Goal: Communication & Community: Connect with others

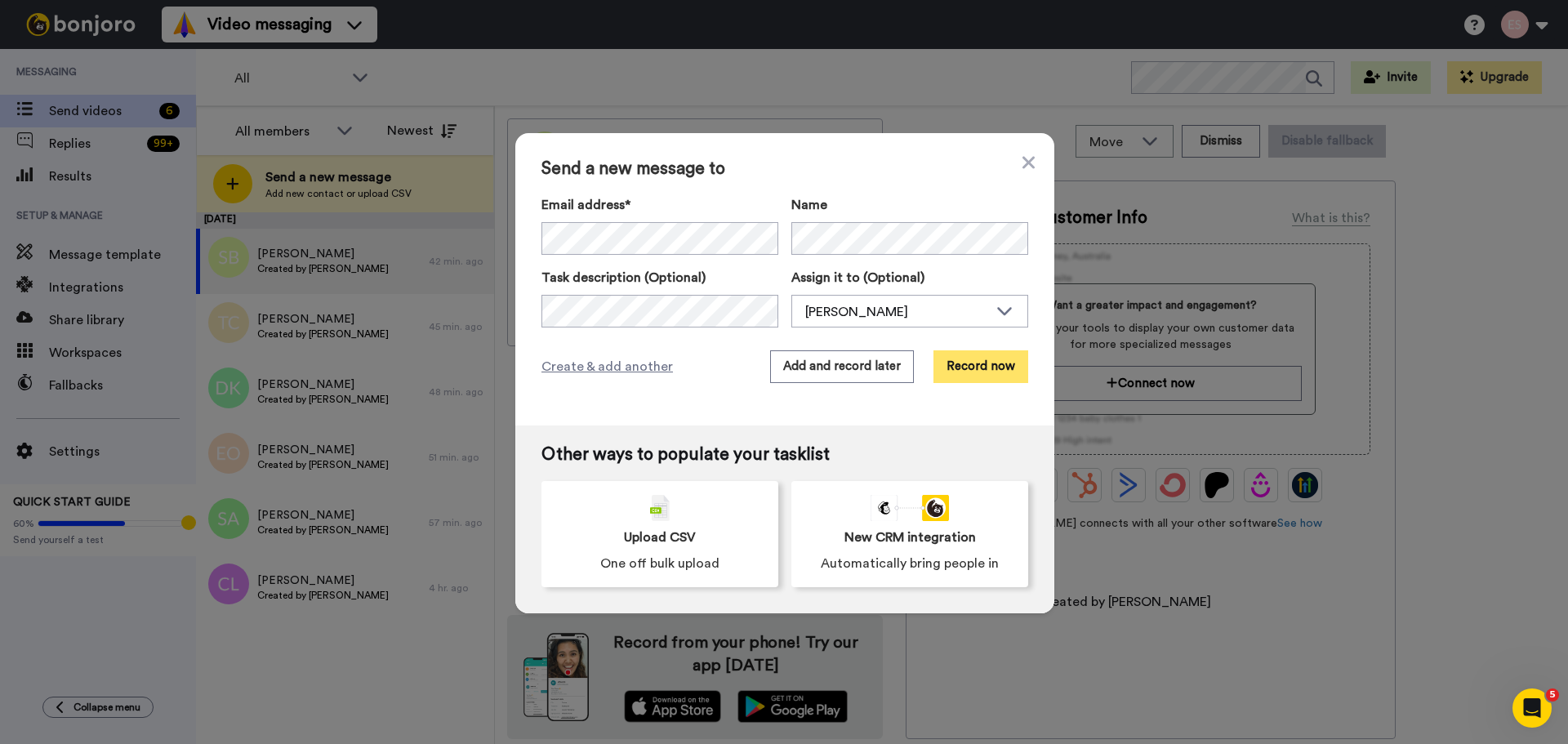
click at [968, 362] on button "Record now" at bounding box center [980, 367] width 95 height 32
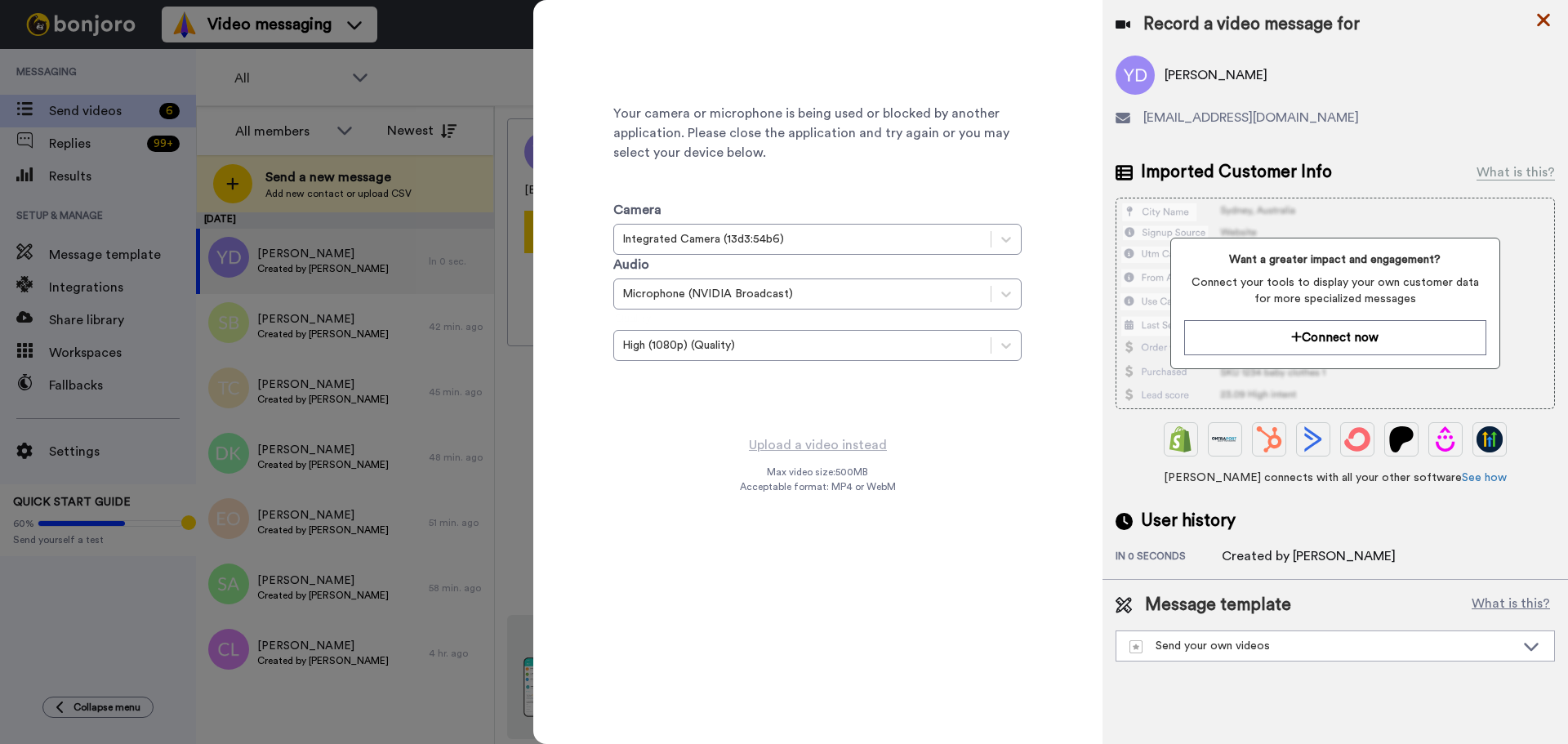
click at [1540, 14] on icon at bounding box center [1544, 20] width 16 height 21
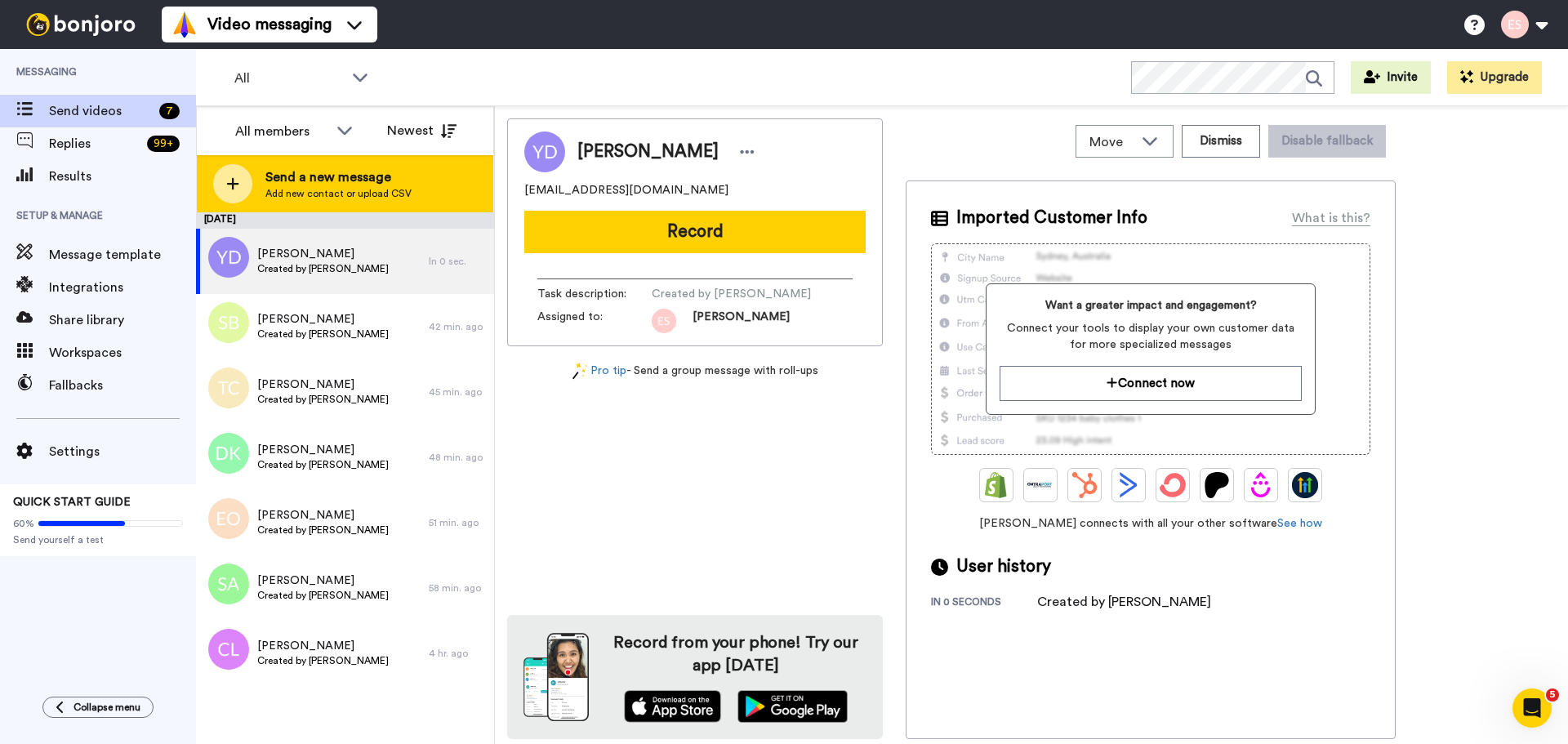
click at [252, 168] on div "Send a new message Add new contact or upload CSV" at bounding box center [344, 183] width 296 height 57
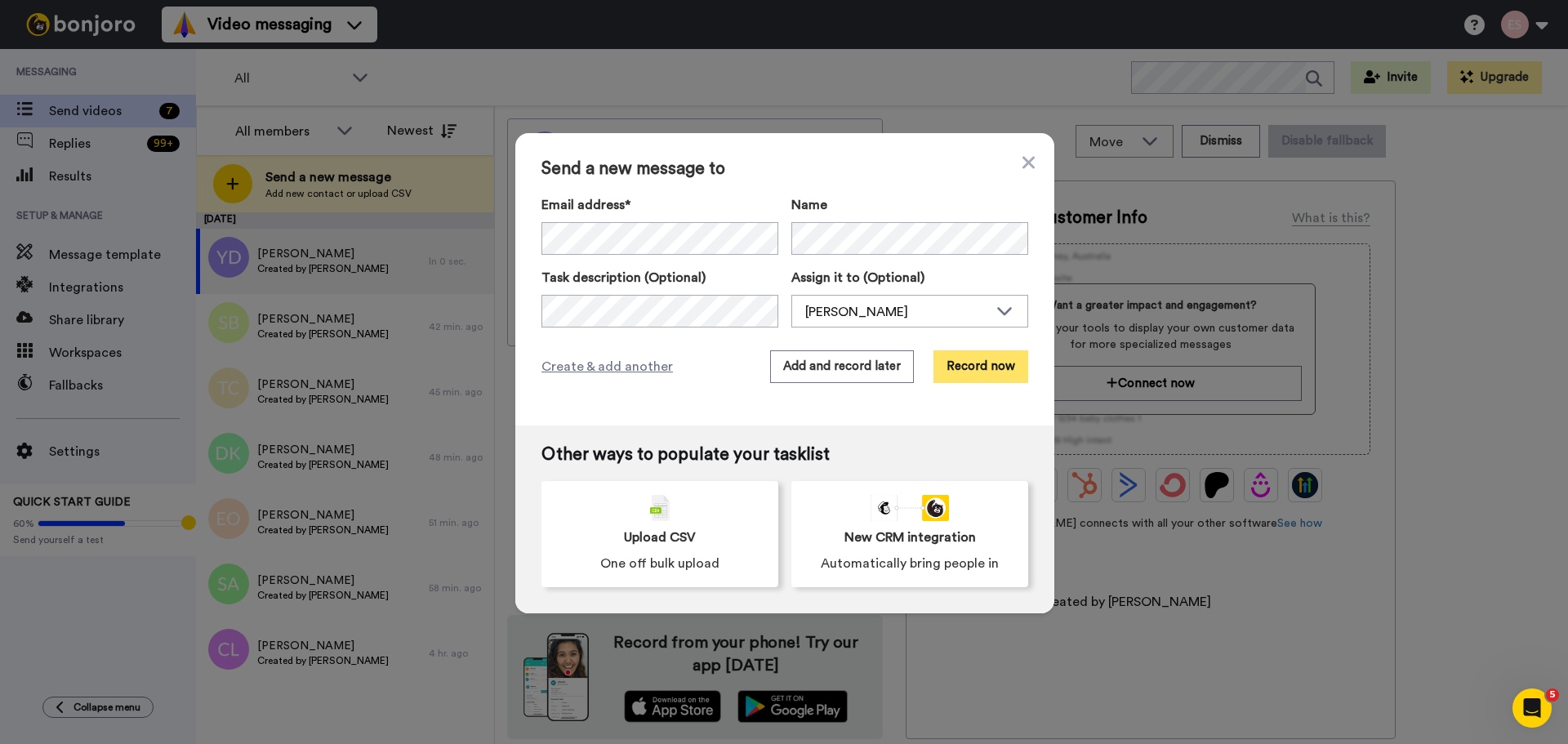
click at [964, 351] on button "Record now" at bounding box center [980, 367] width 95 height 32
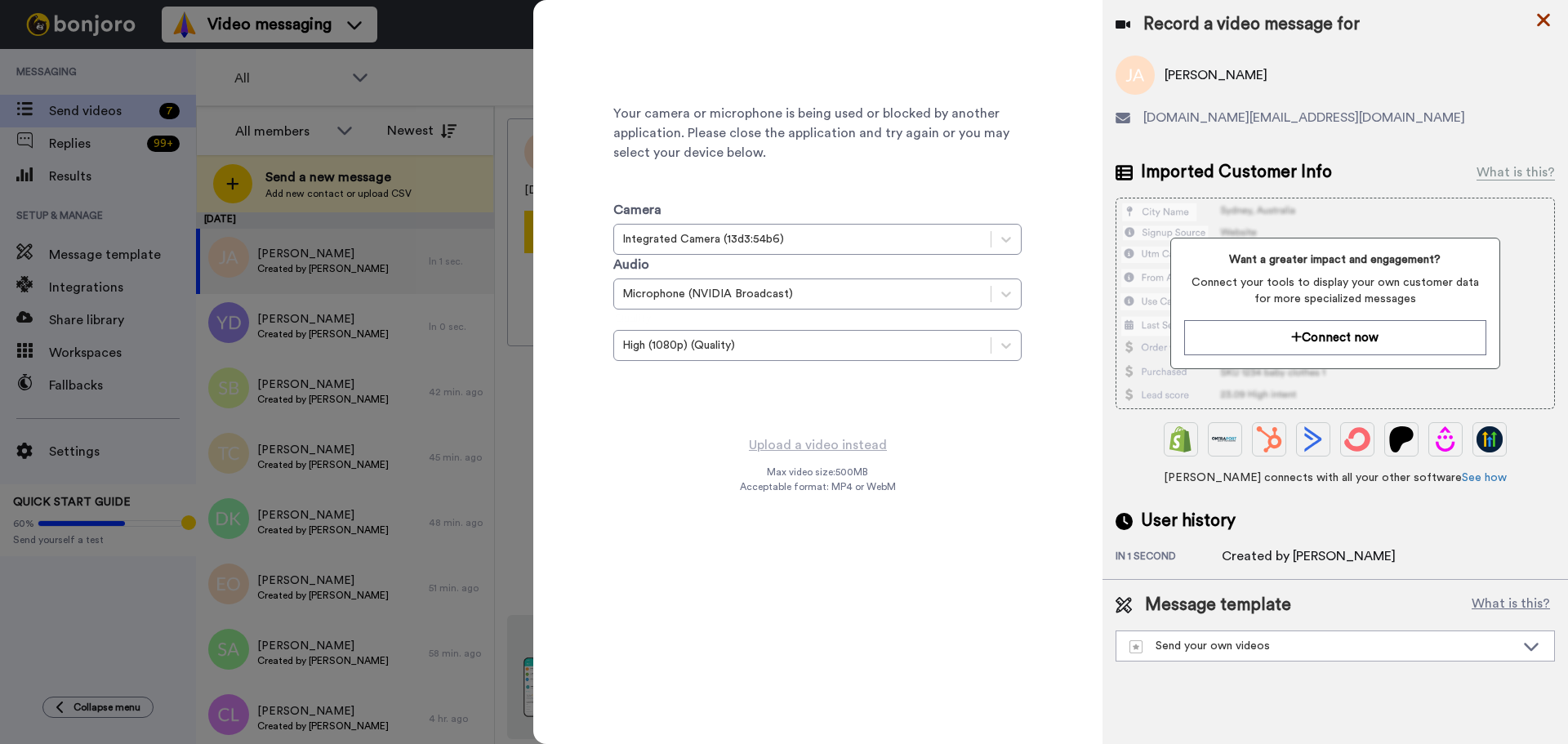
click at [1540, 21] on icon at bounding box center [1544, 20] width 16 height 21
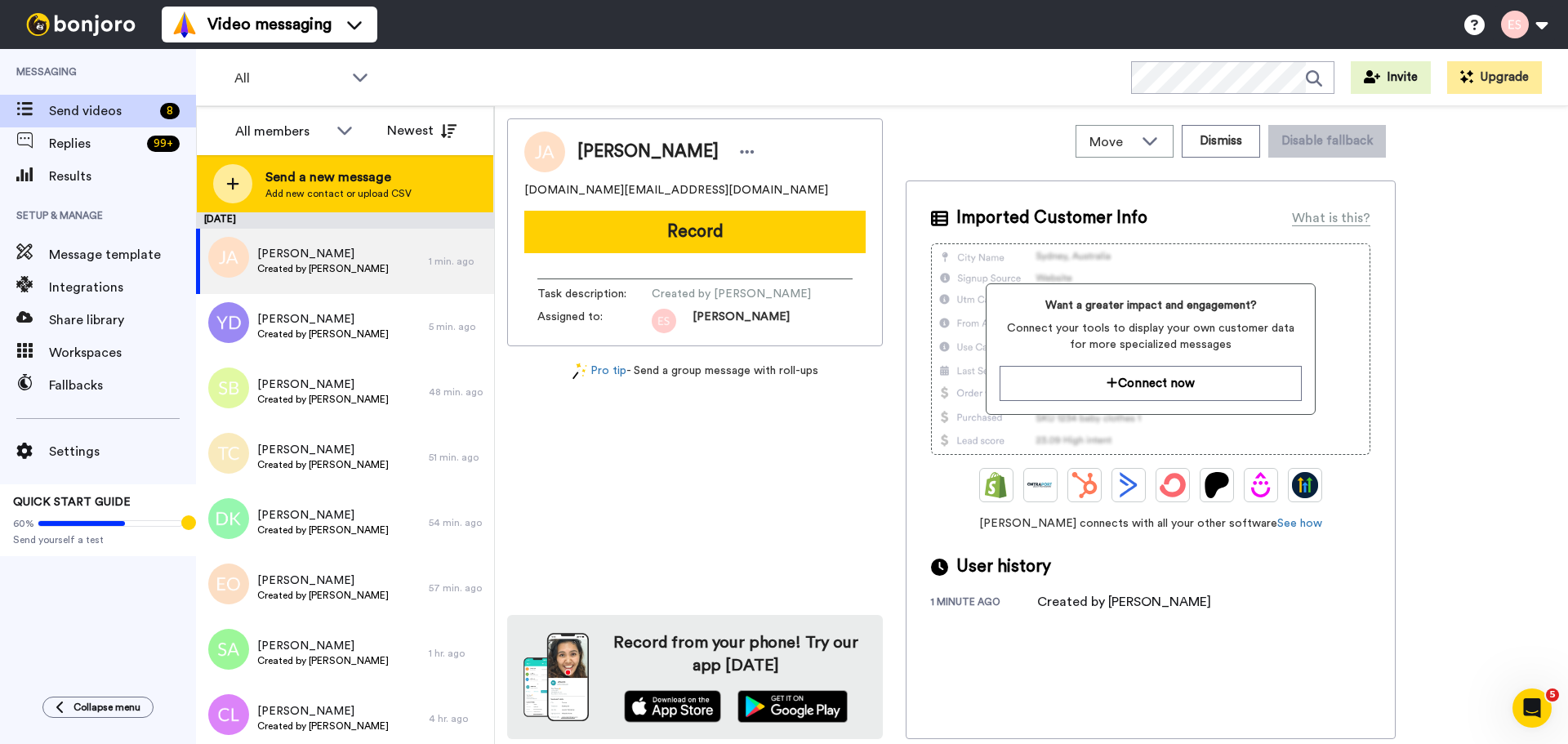
click at [226, 176] on div at bounding box center [233, 184] width 40 height 40
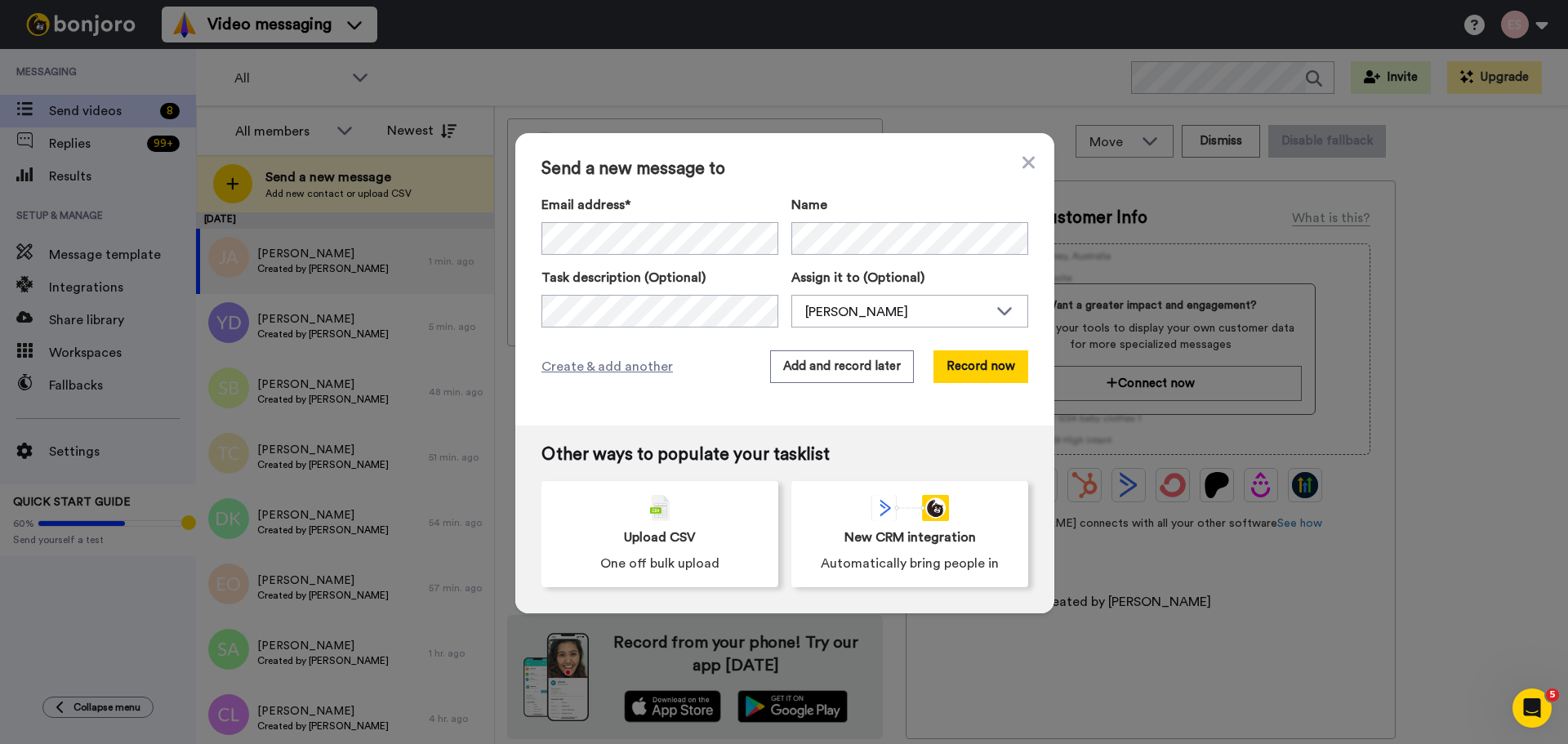
click at [636, 218] on div "Email address* [PERSON_NAME] <[EMAIL_ADDRESS][DOMAIN_NAME]> [PERSON_NAME] <[EMA…" at bounding box center [660, 225] width 237 height 59
click at [960, 355] on button "Record now" at bounding box center [980, 367] width 95 height 32
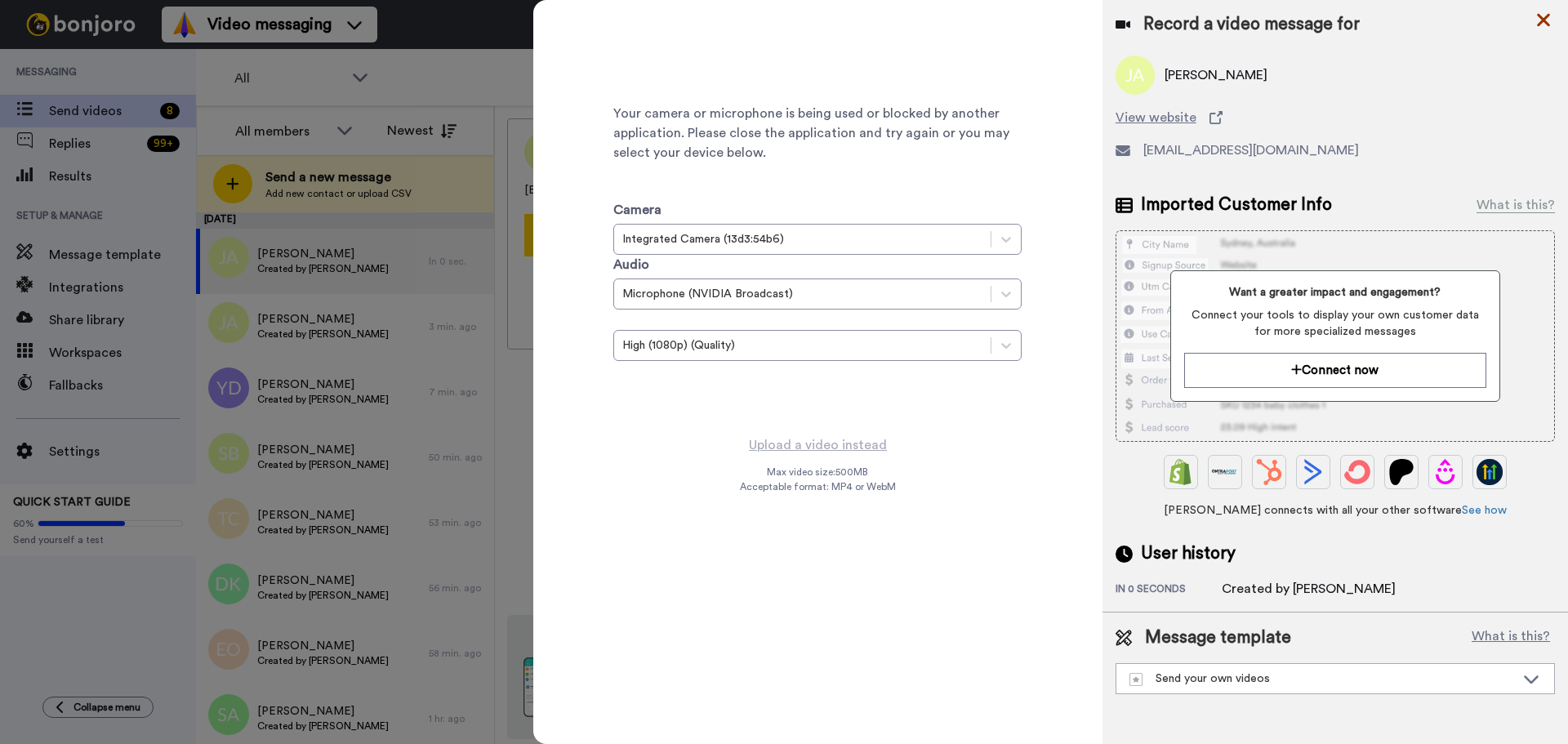
click at [1540, 18] on icon at bounding box center [1544, 20] width 14 height 14
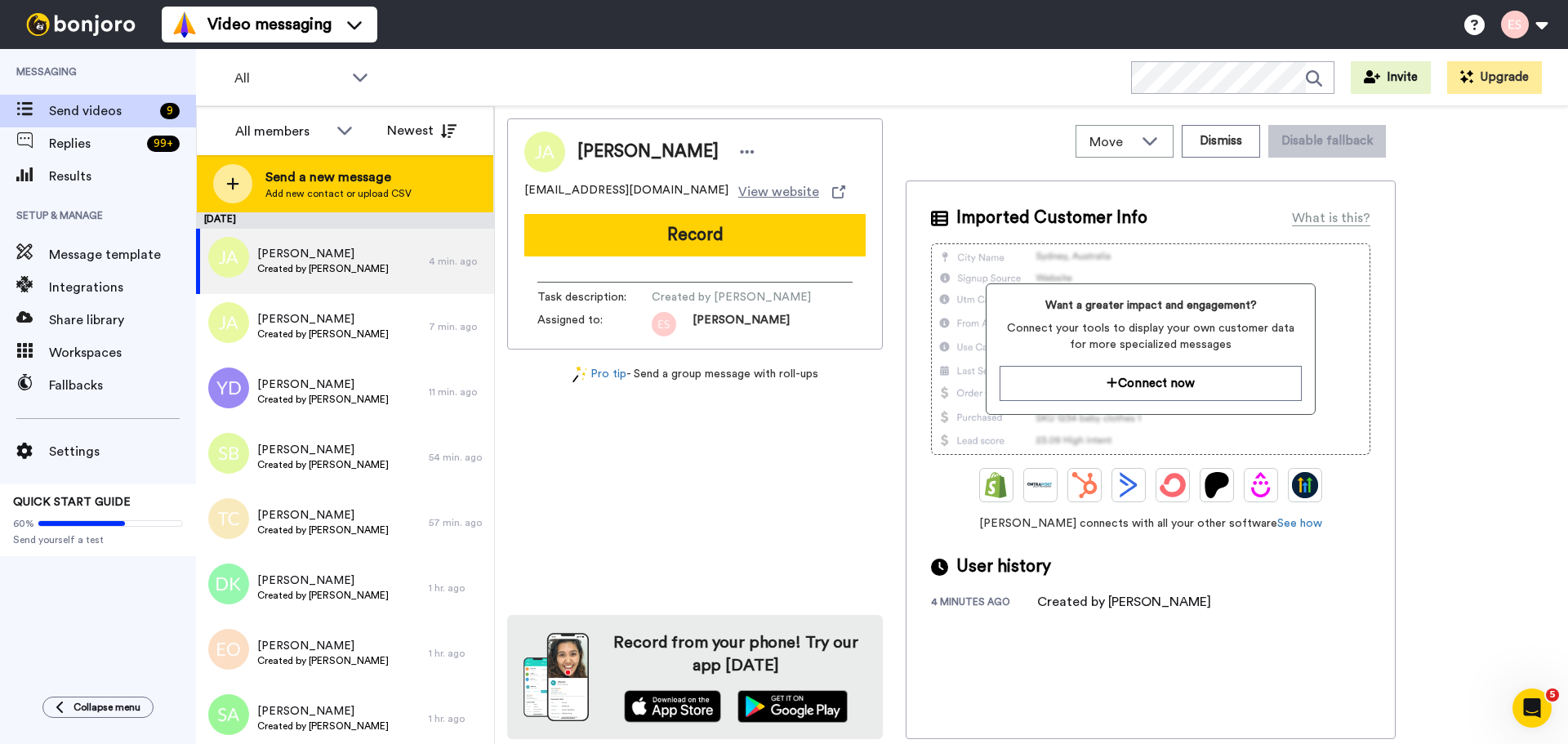
click at [240, 183] on div at bounding box center [233, 184] width 40 height 40
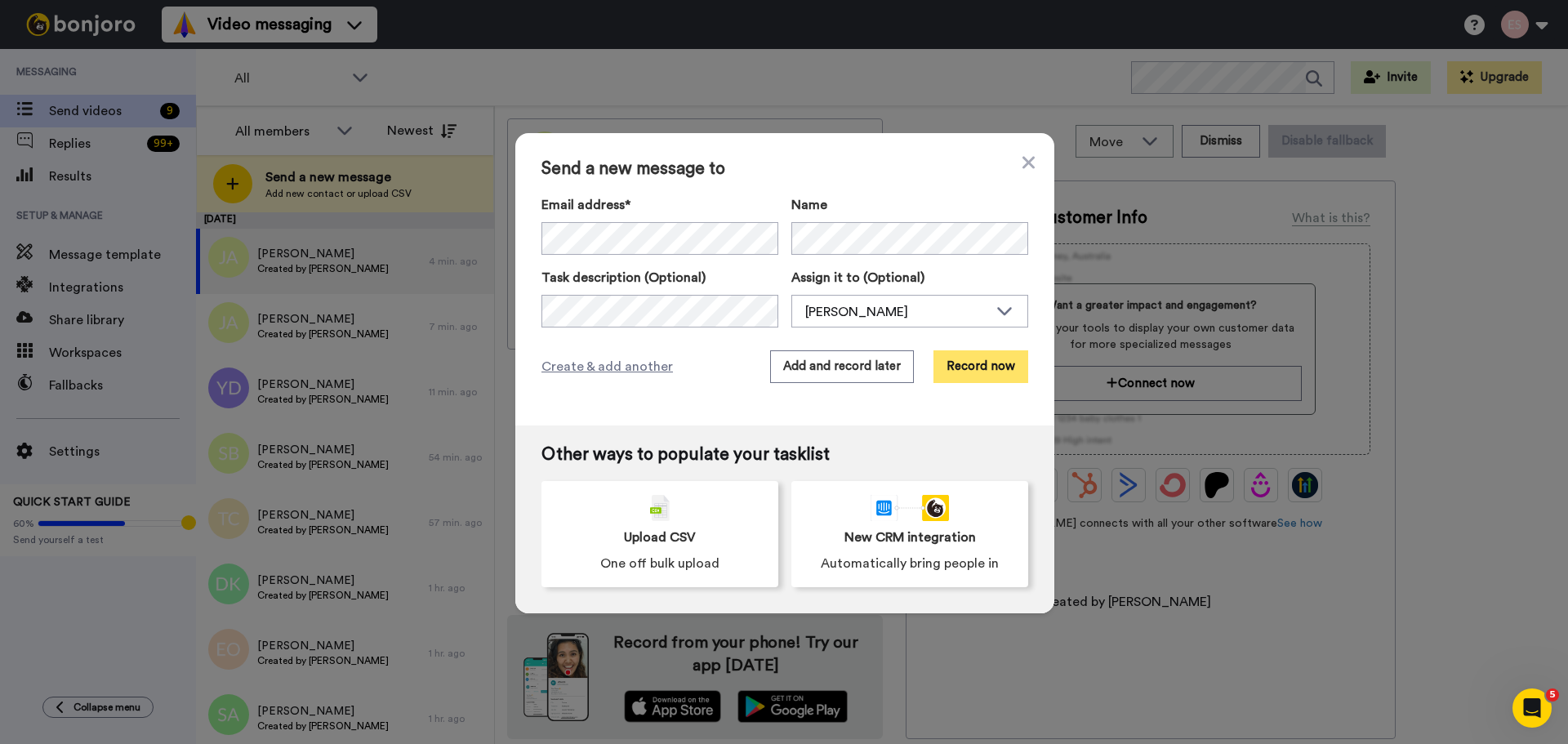
click at [986, 354] on button "Record now" at bounding box center [980, 367] width 95 height 32
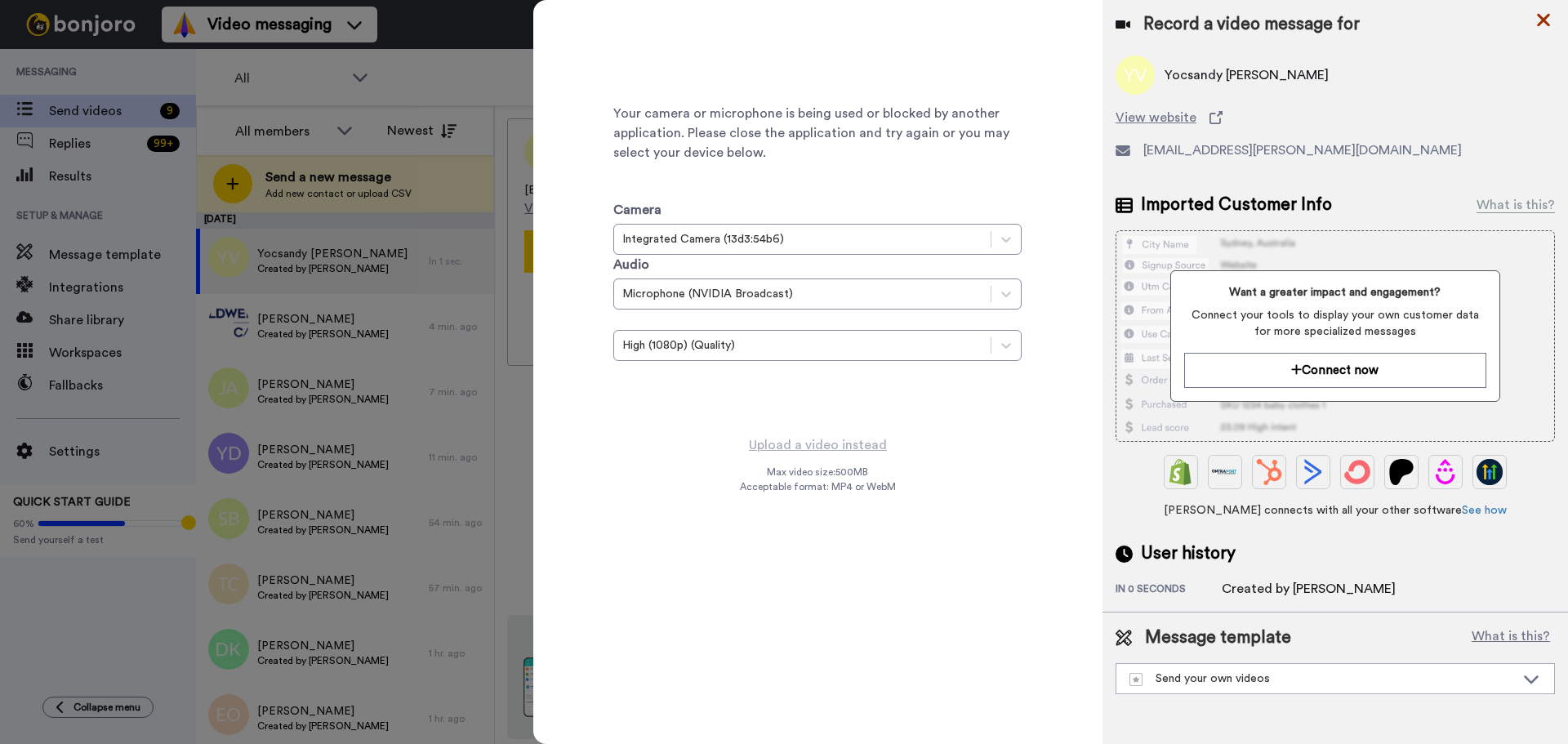
click at [1551, 22] on icon at bounding box center [1544, 20] width 16 height 21
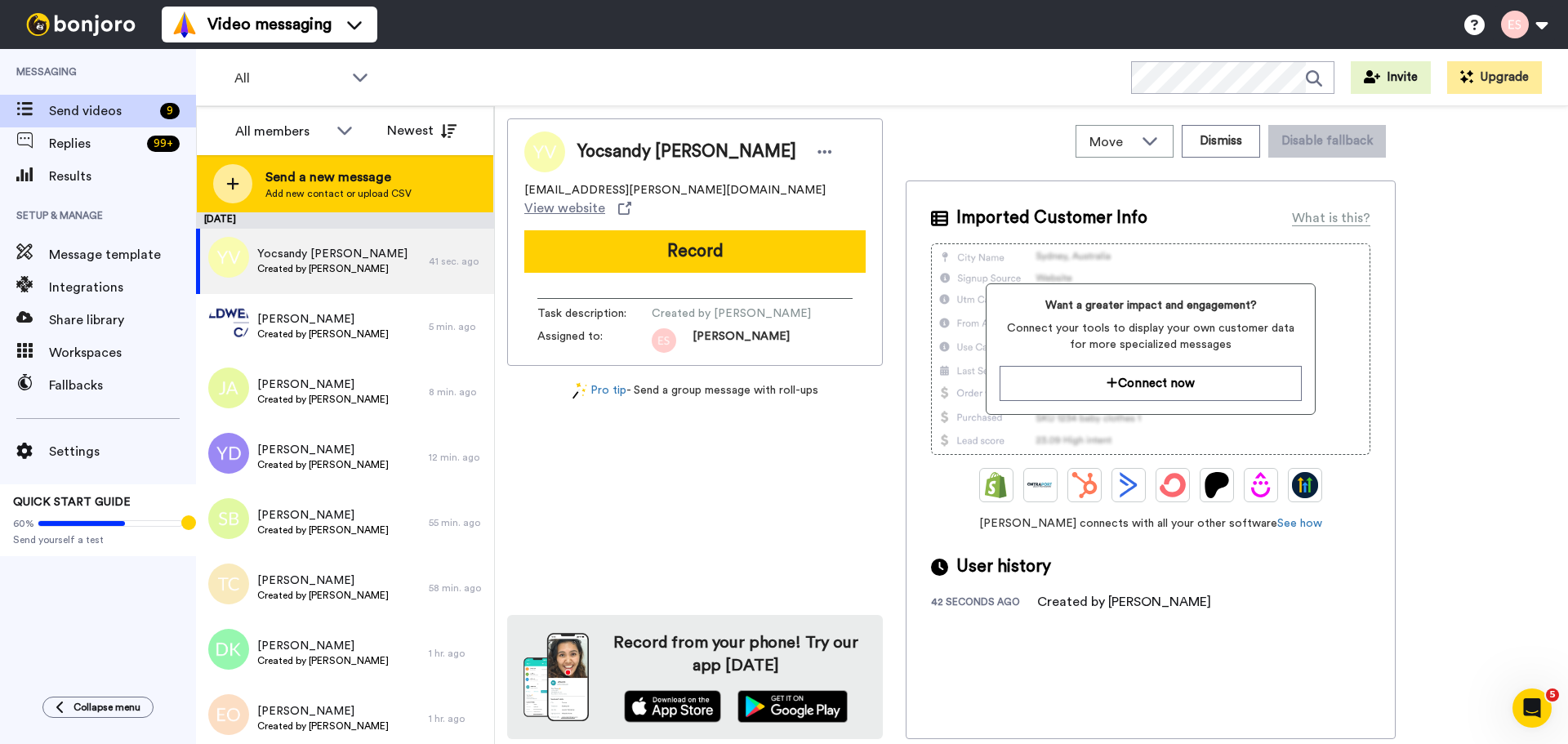
click at [242, 172] on div at bounding box center [233, 184] width 40 height 40
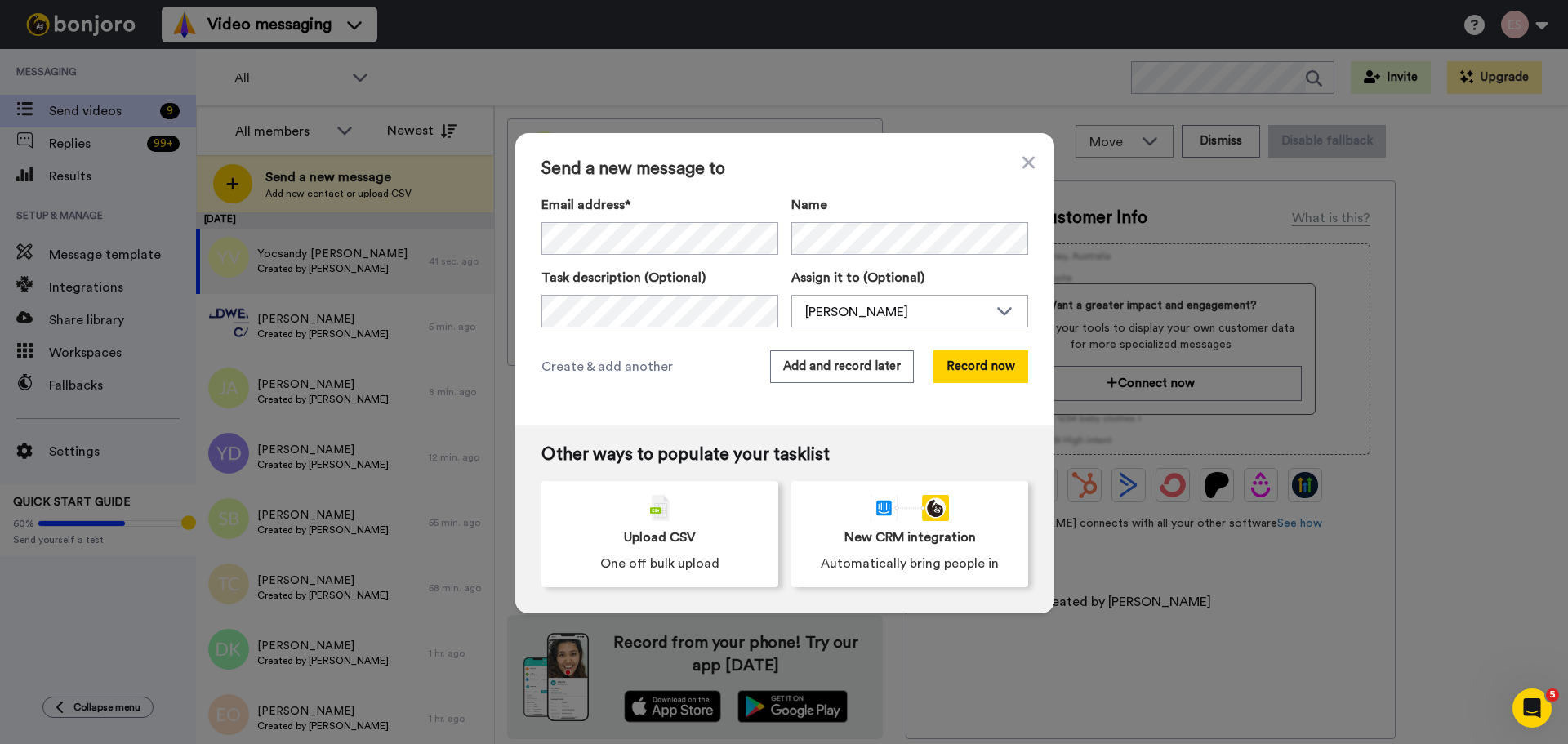
click at [872, 218] on div "Name" at bounding box center [909, 225] width 237 height 59
click at [1002, 369] on button "Record now" at bounding box center [980, 367] width 95 height 32
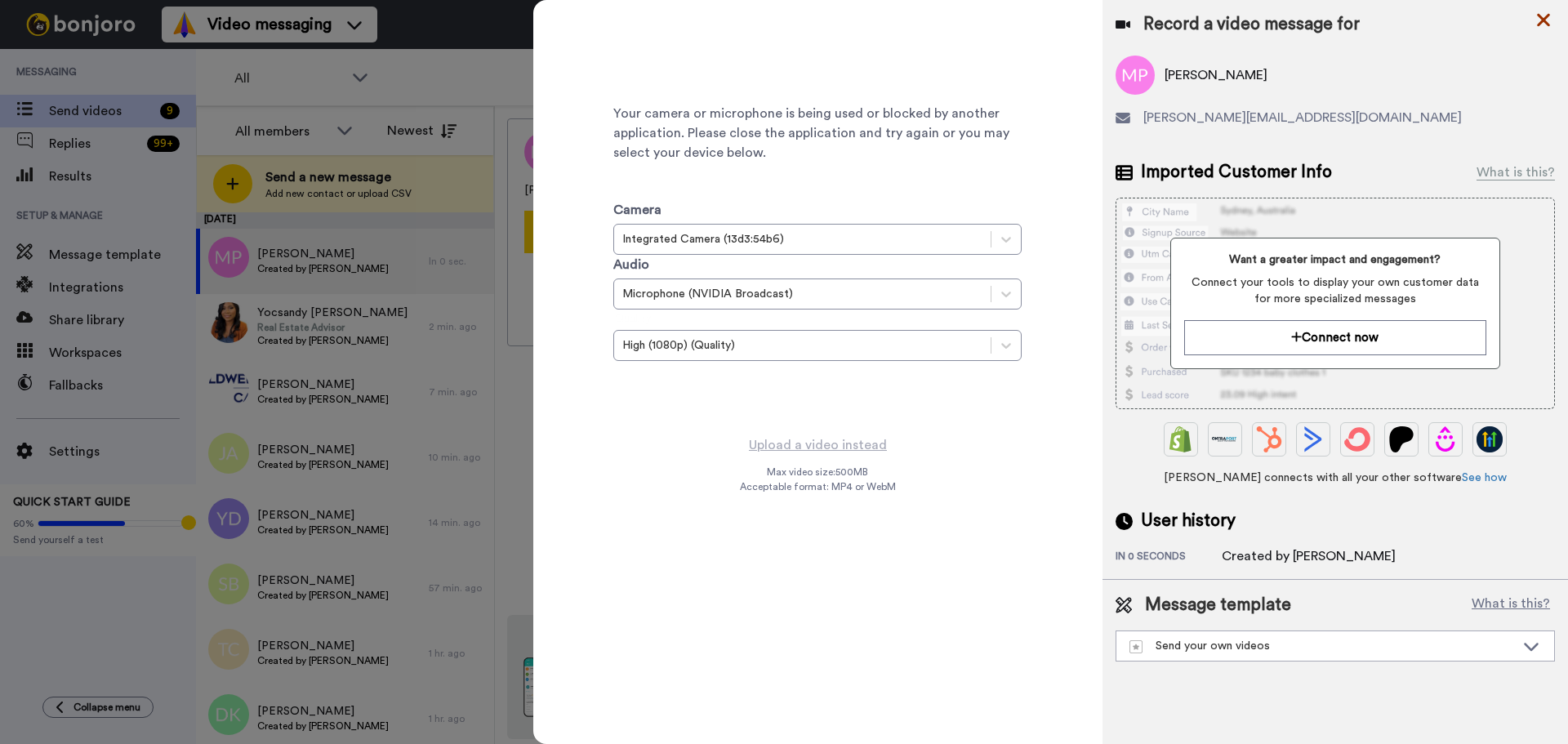
click at [1537, 16] on icon at bounding box center [1544, 20] width 16 height 21
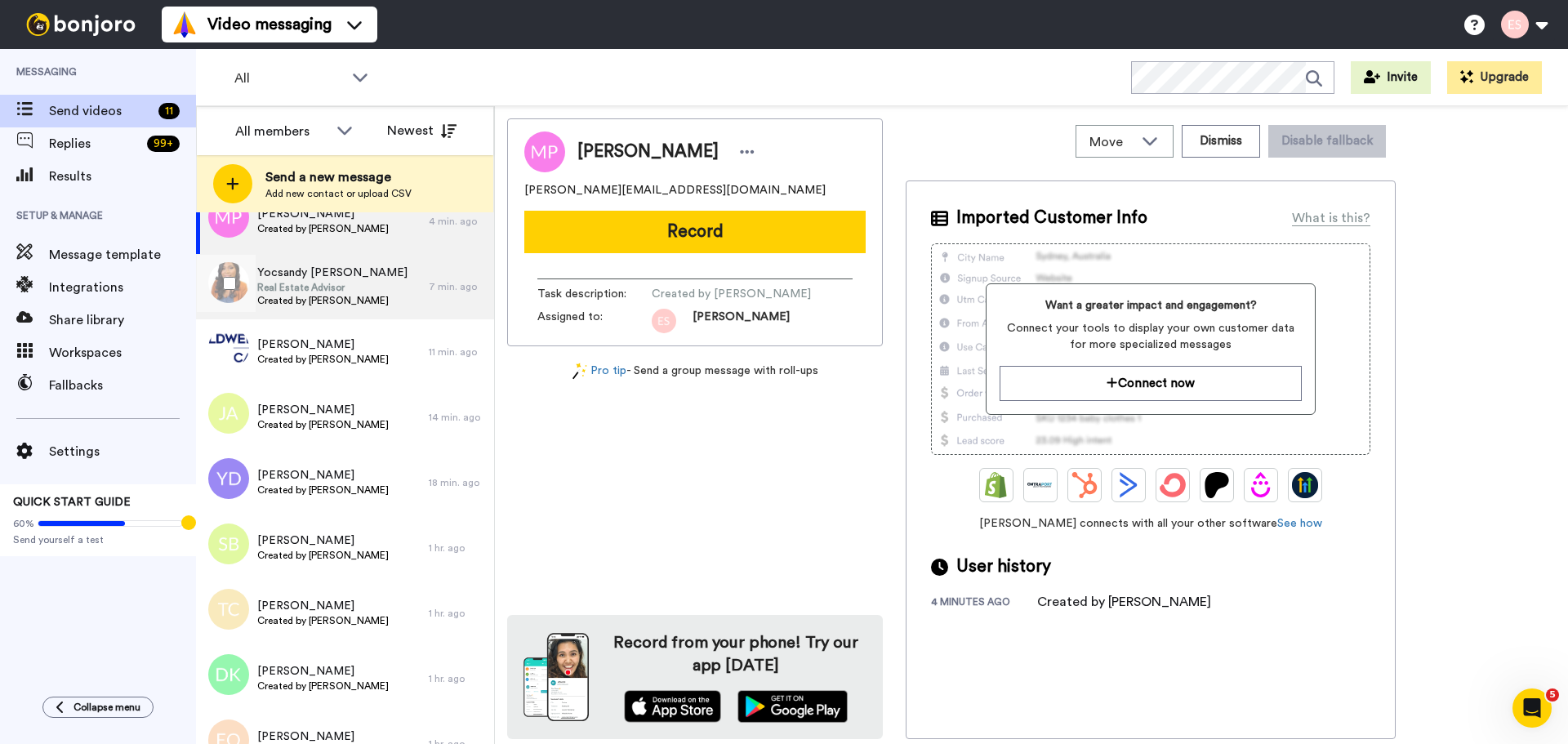
scroll to position [82, 0]
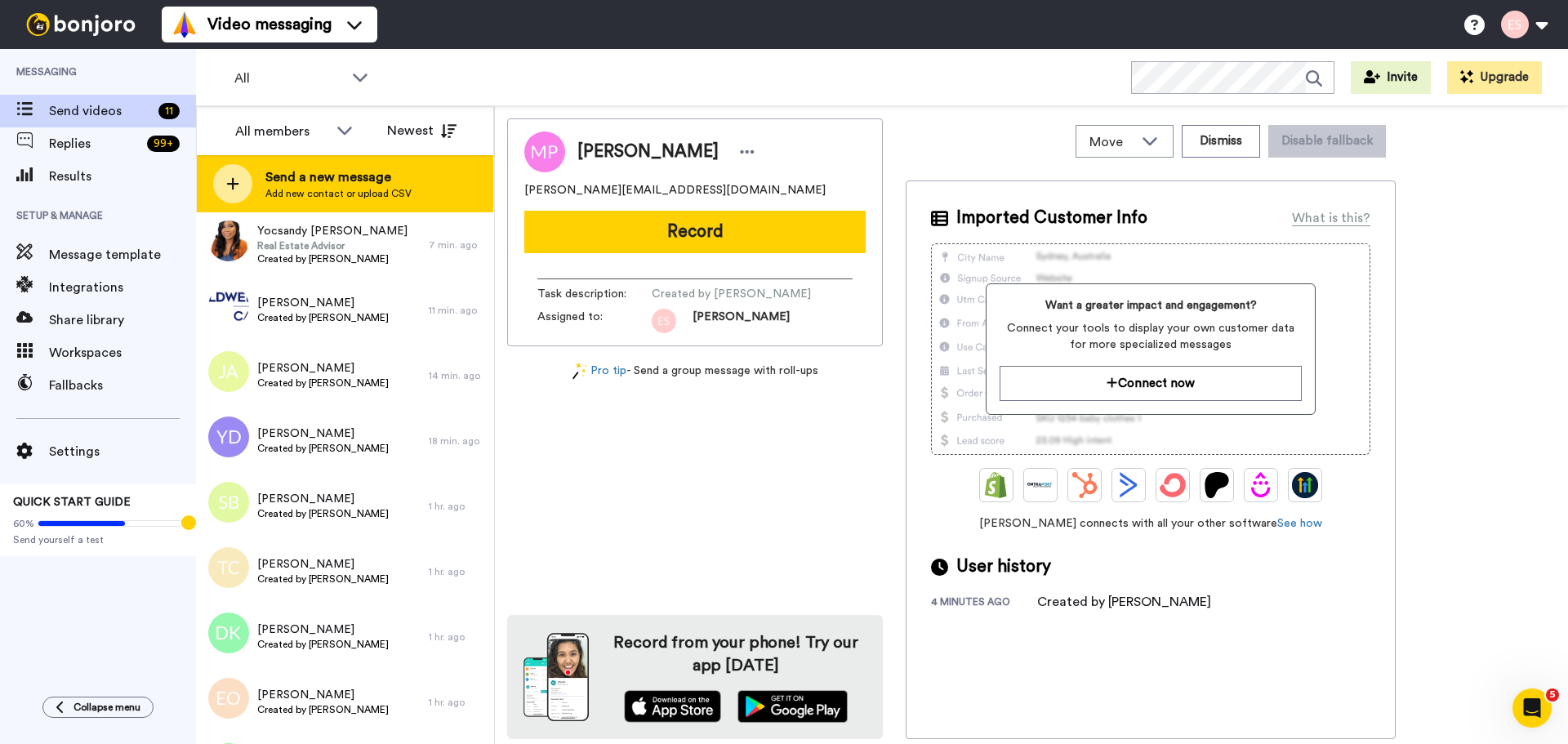
click at [232, 167] on div at bounding box center [233, 184] width 40 height 40
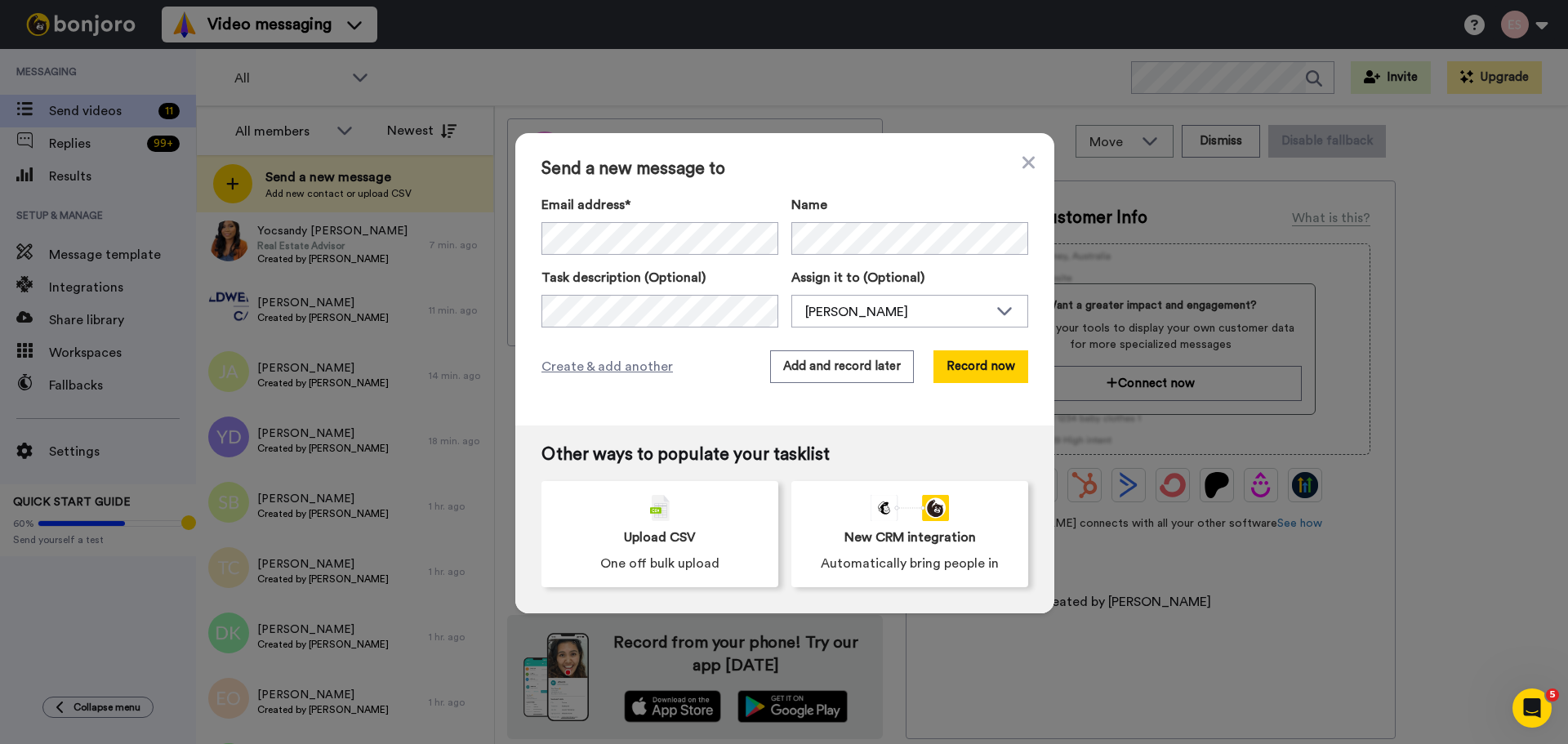
click at [971, 342] on div "Send a new message to Email address* No search result for ‘ [PERSON_NAME][EMAIL…" at bounding box center [785, 279] width 539 height 292
click at [973, 361] on button "Record now" at bounding box center [980, 367] width 95 height 32
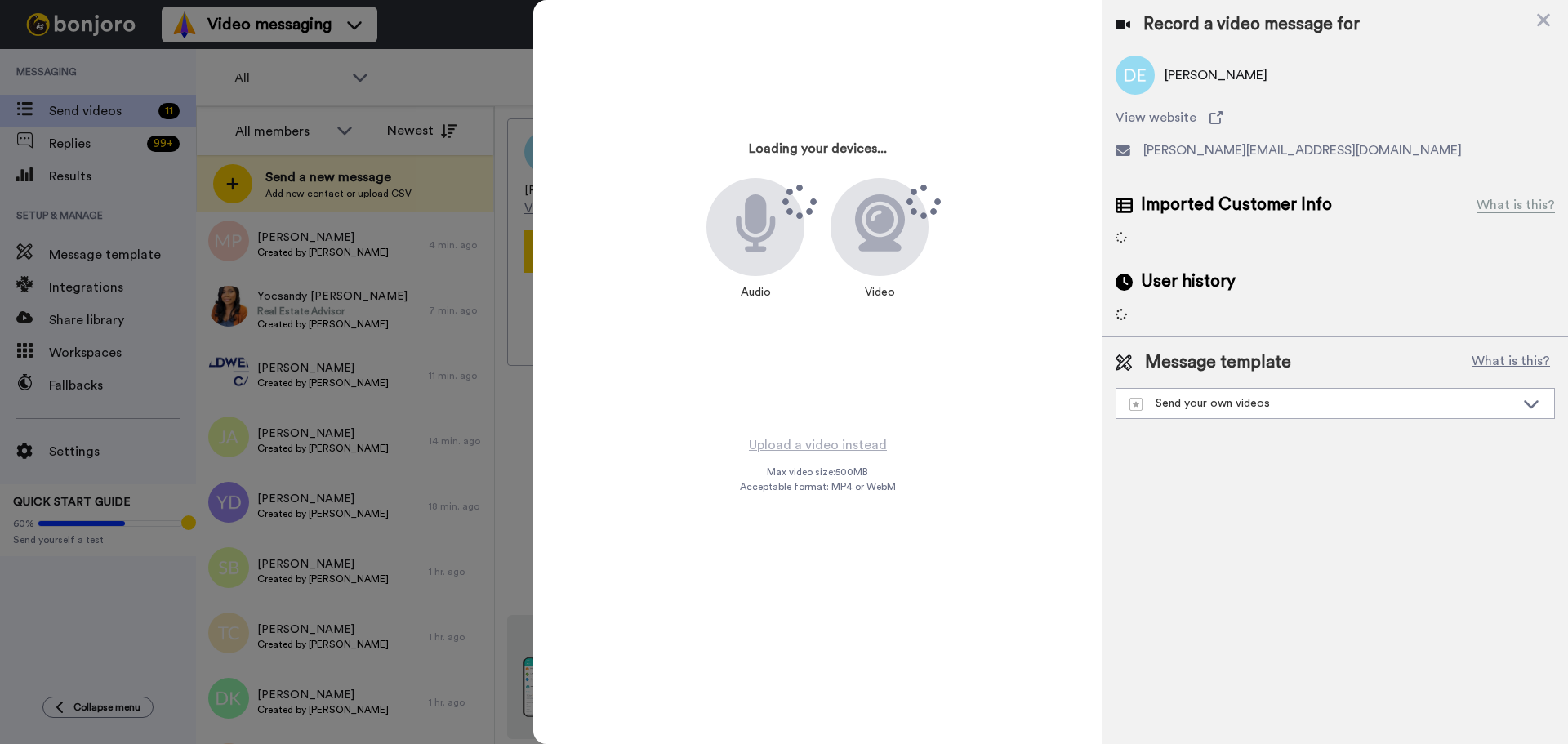
scroll to position [147, 0]
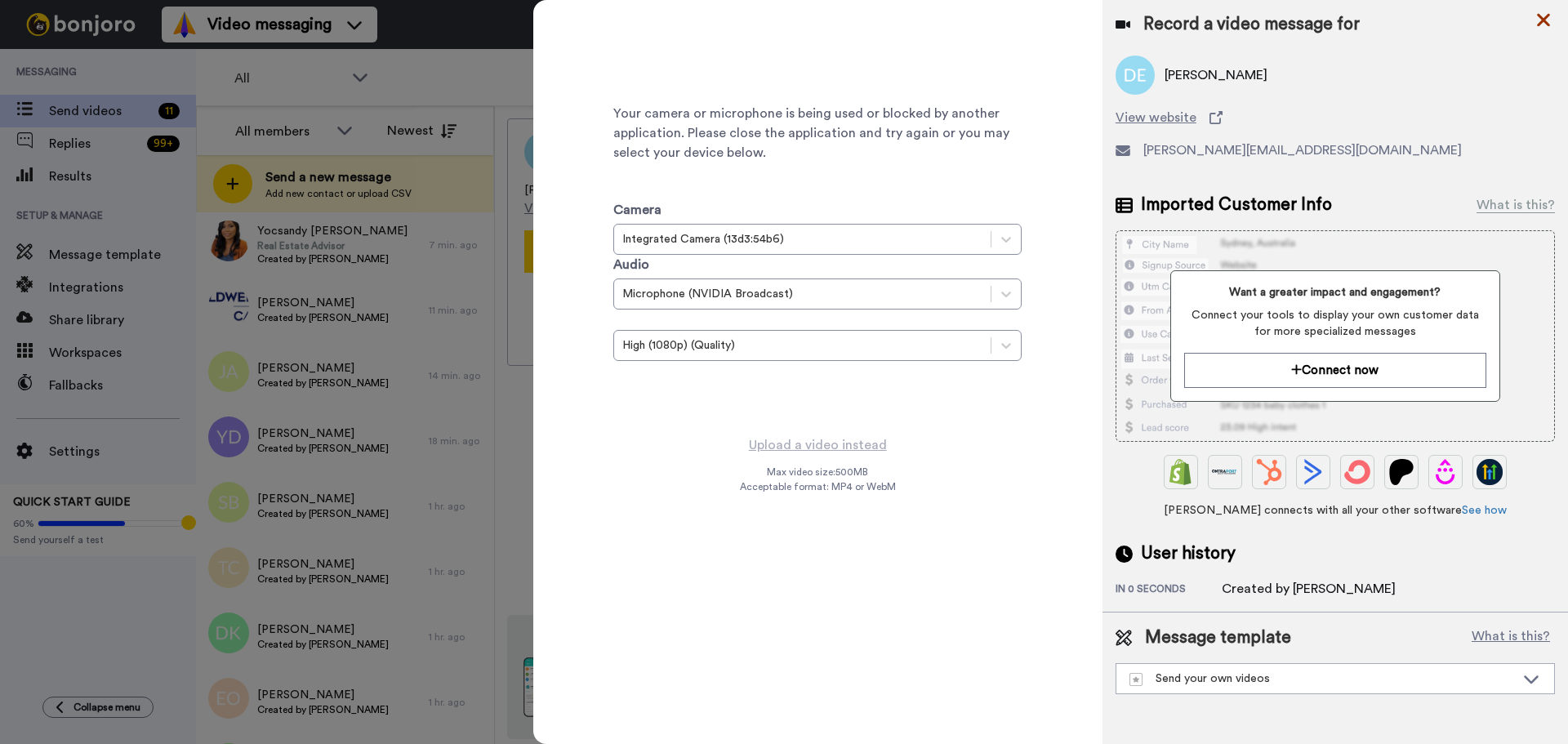
click at [1539, 17] on icon at bounding box center [1544, 20] width 14 height 14
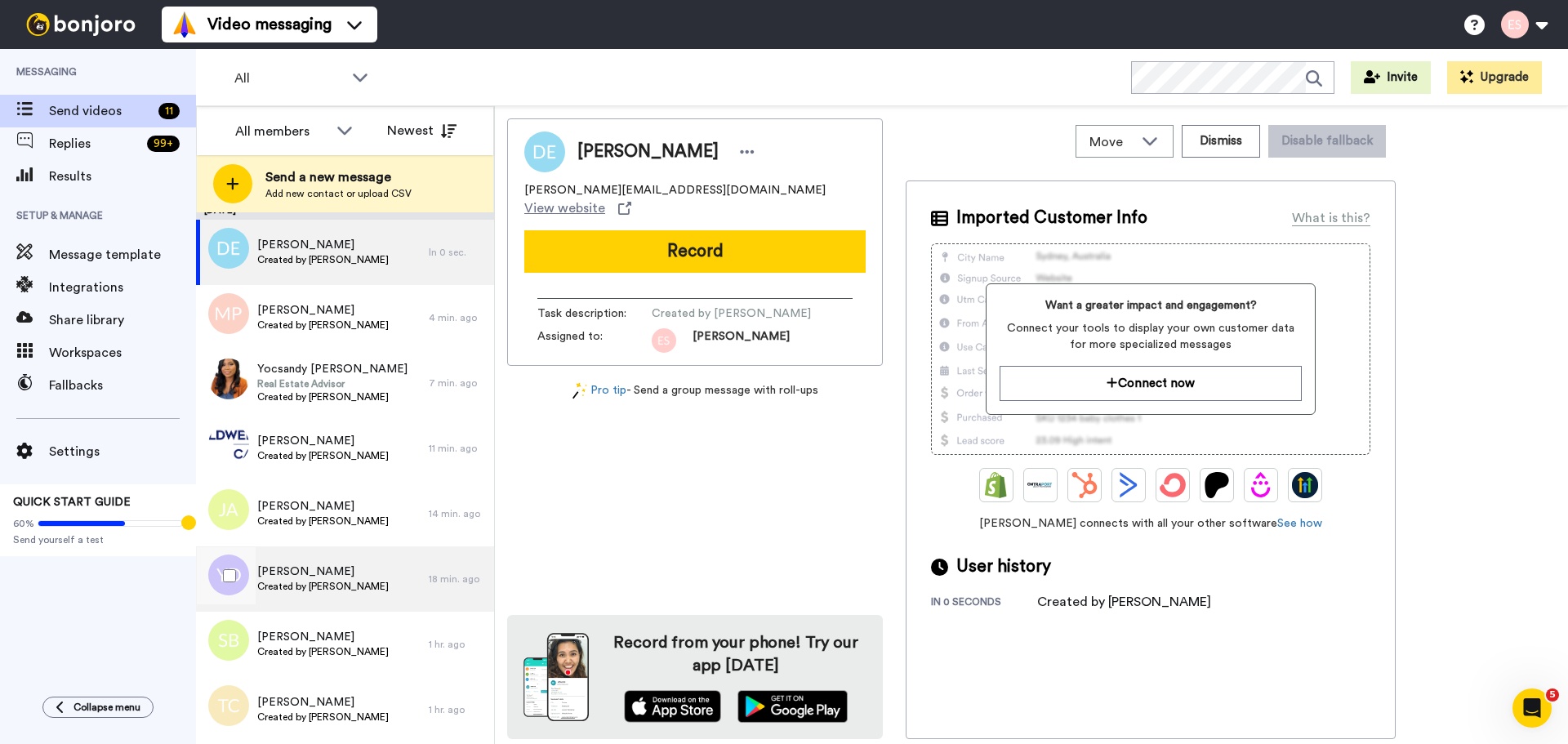
scroll to position [0, 0]
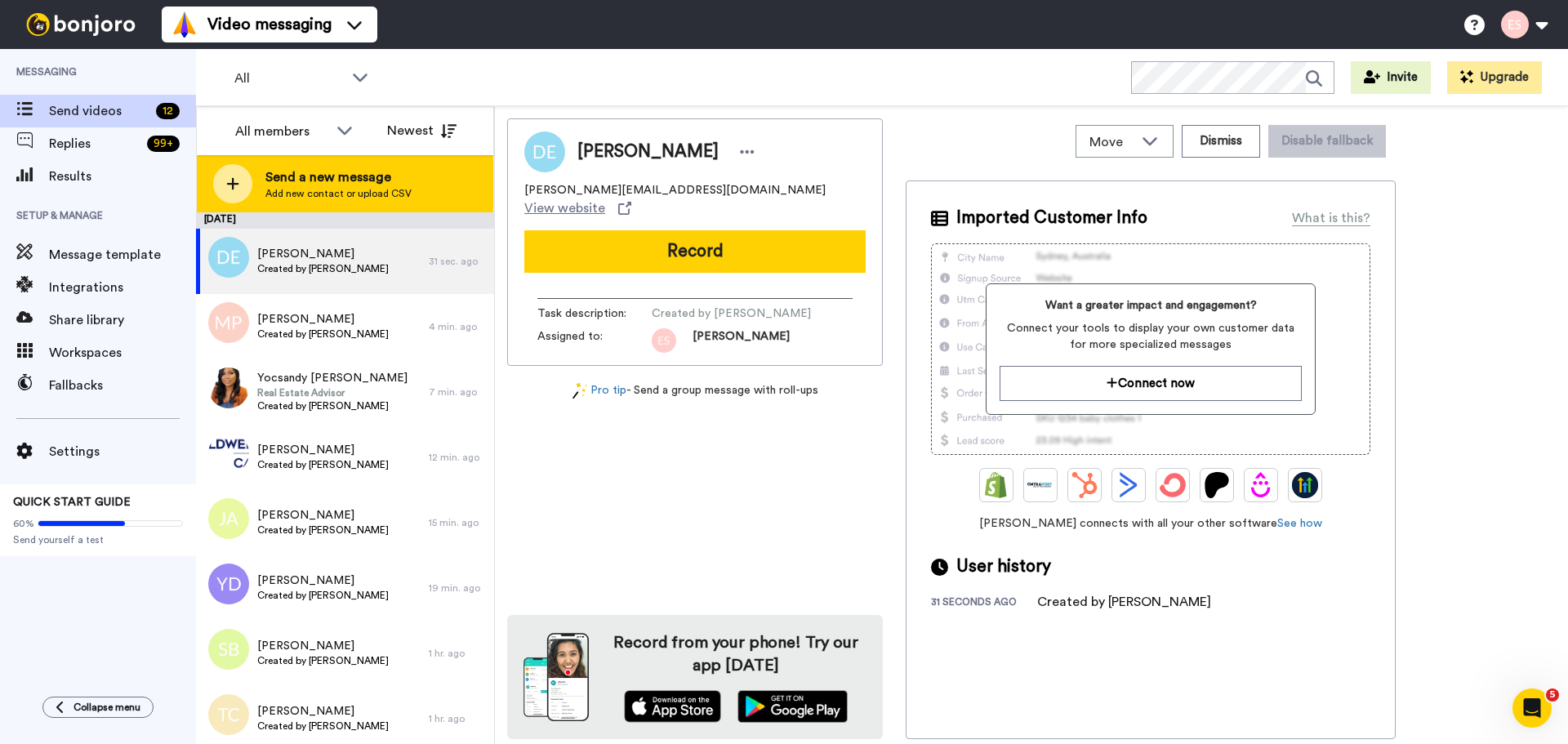
click at [242, 183] on div at bounding box center [233, 184] width 40 height 40
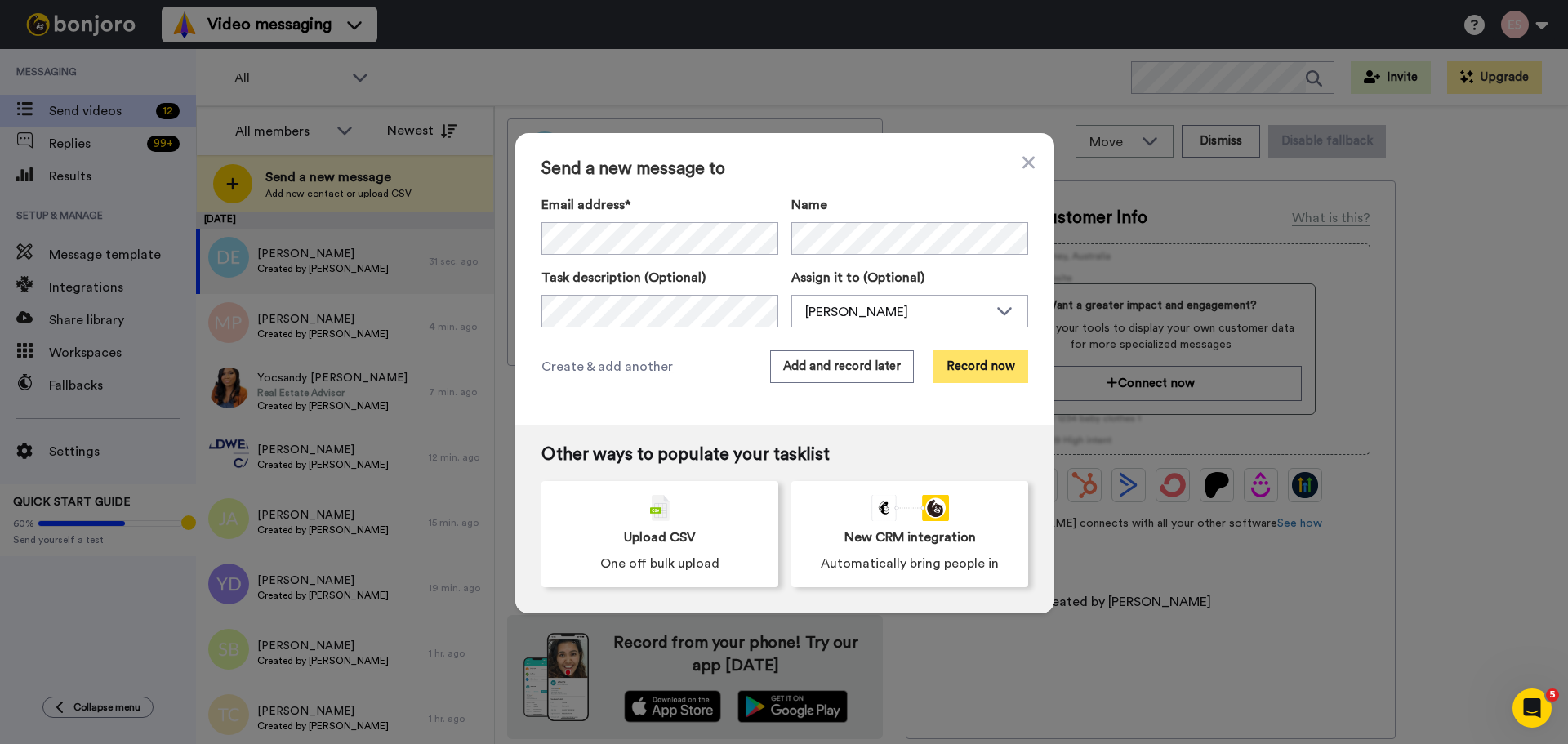
click at [990, 363] on button "Record now" at bounding box center [980, 367] width 95 height 32
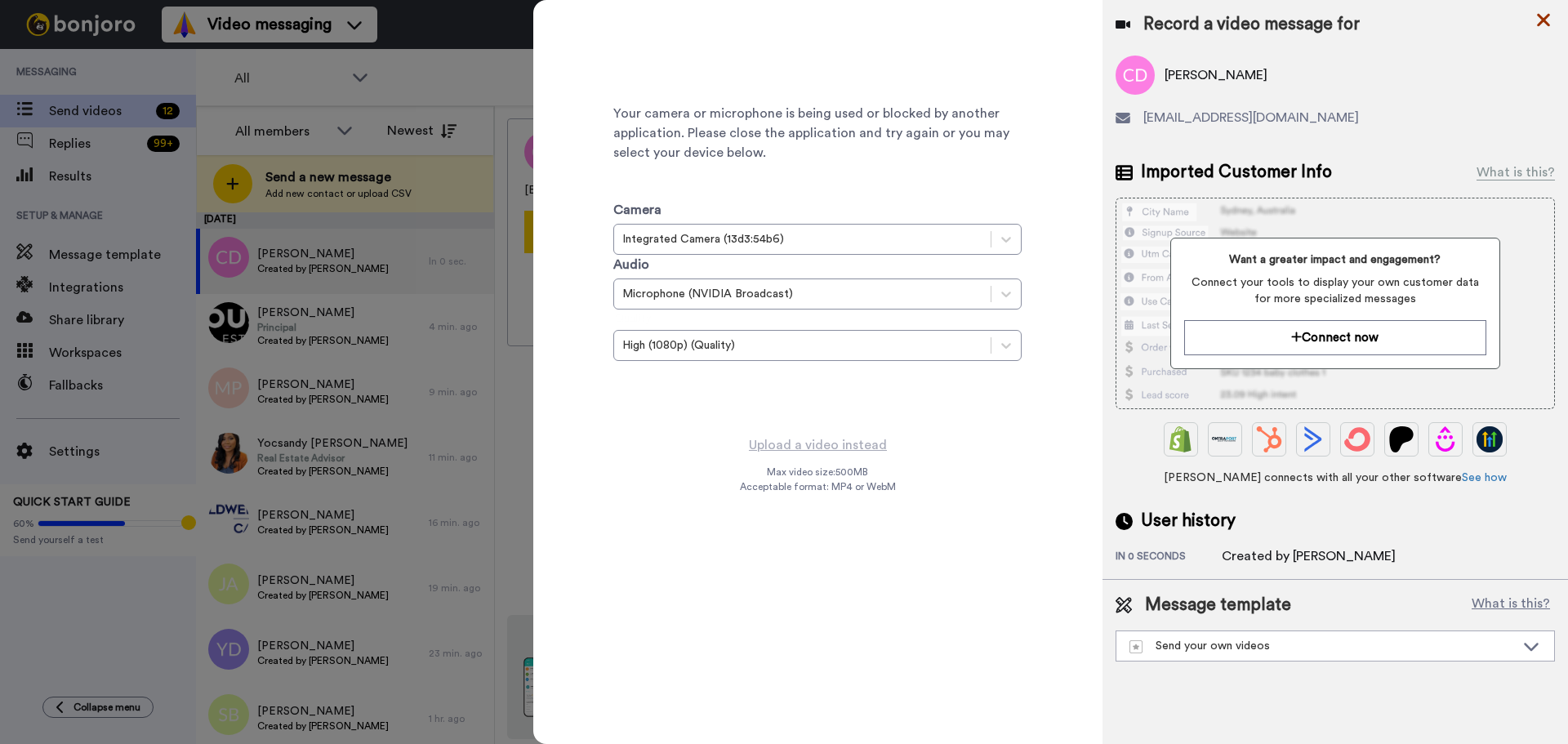
click at [1541, 19] on icon at bounding box center [1544, 20] width 14 height 14
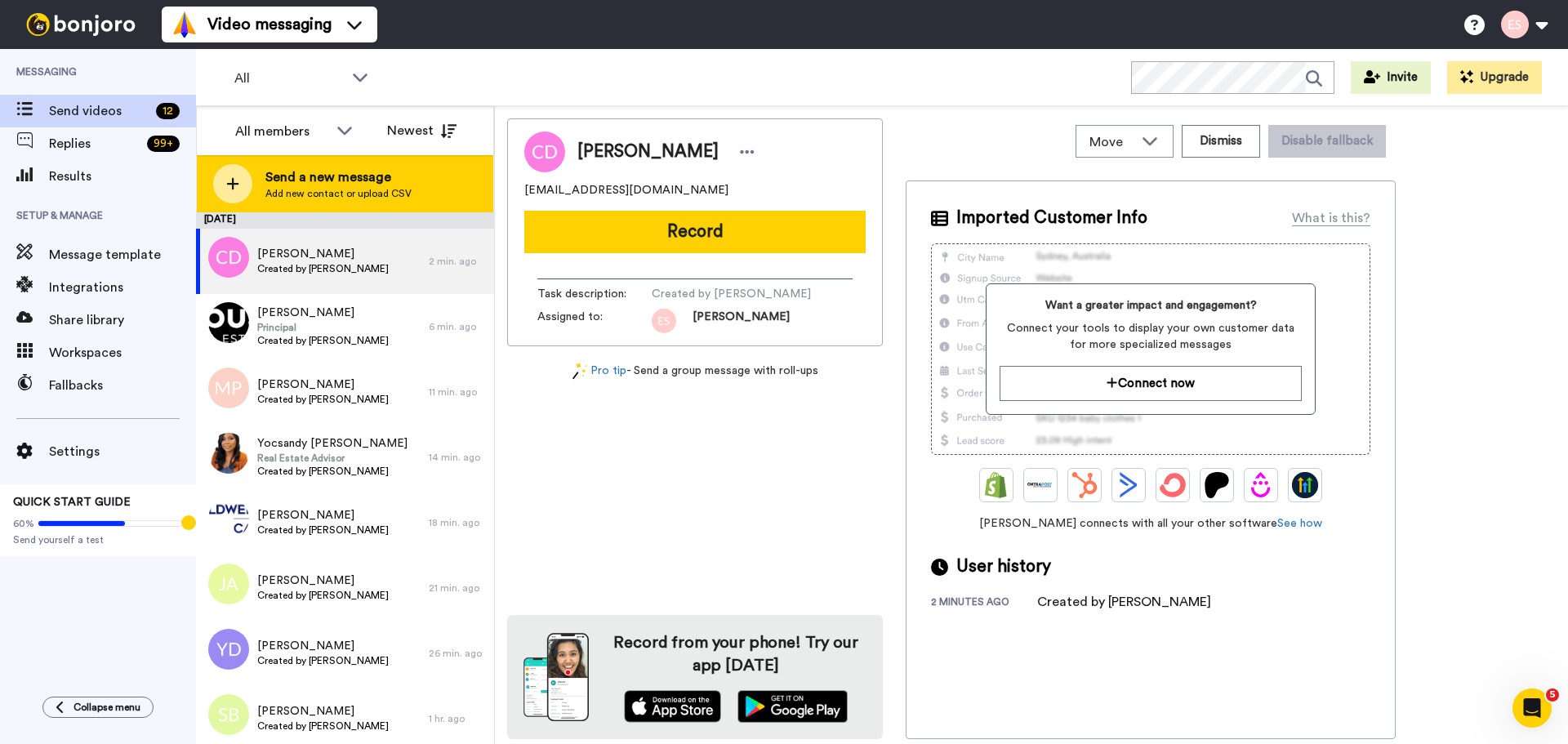
click at [227, 176] on div at bounding box center [233, 184] width 40 height 40
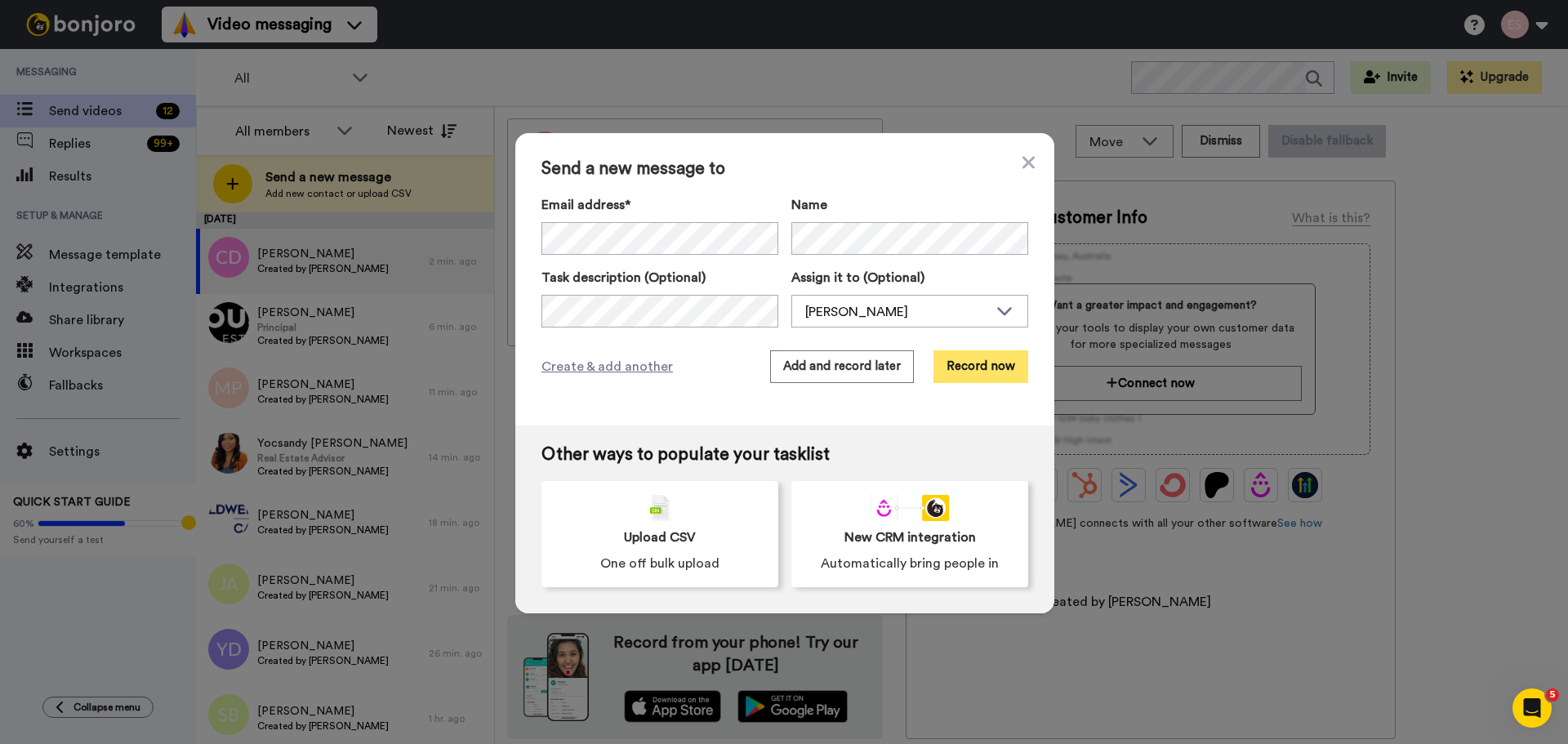
click at [980, 359] on button "Record now" at bounding box center [980, 367] width 95 height 32
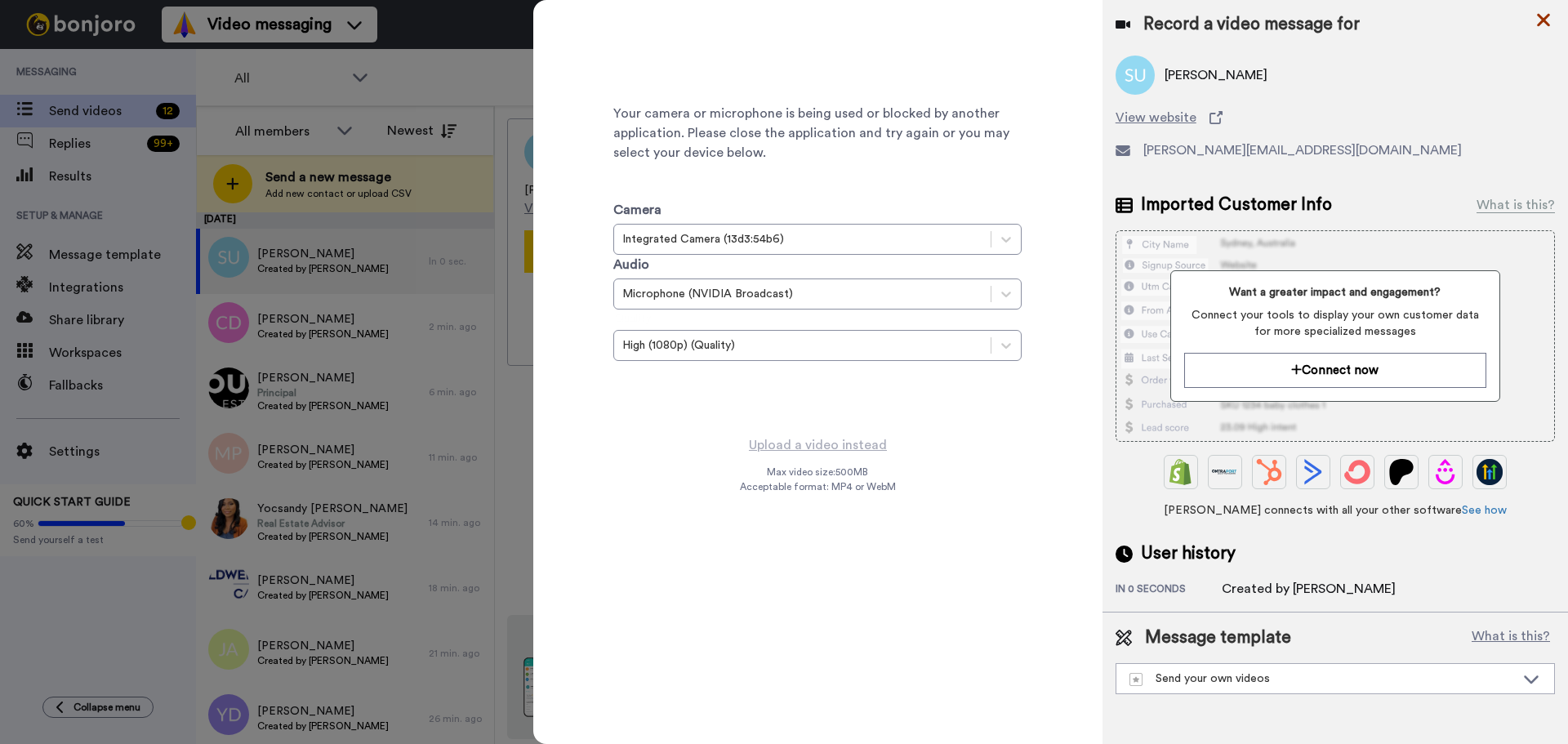
click at [1540, 22] on icon at bounding box center [1544, 20] width 16 height 21
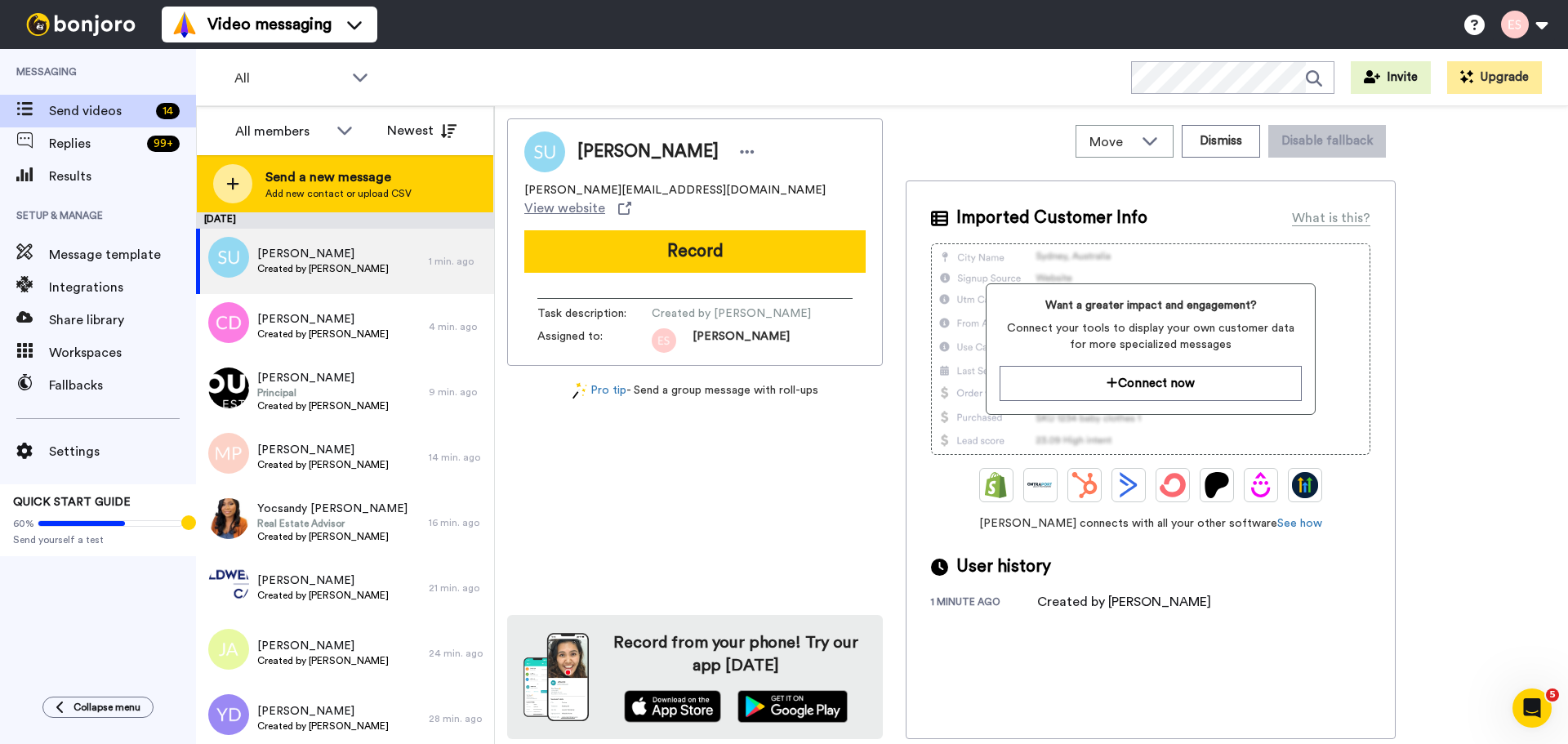
click at [238, 195] on div at bounding box center [233, 184] width 40 height 40
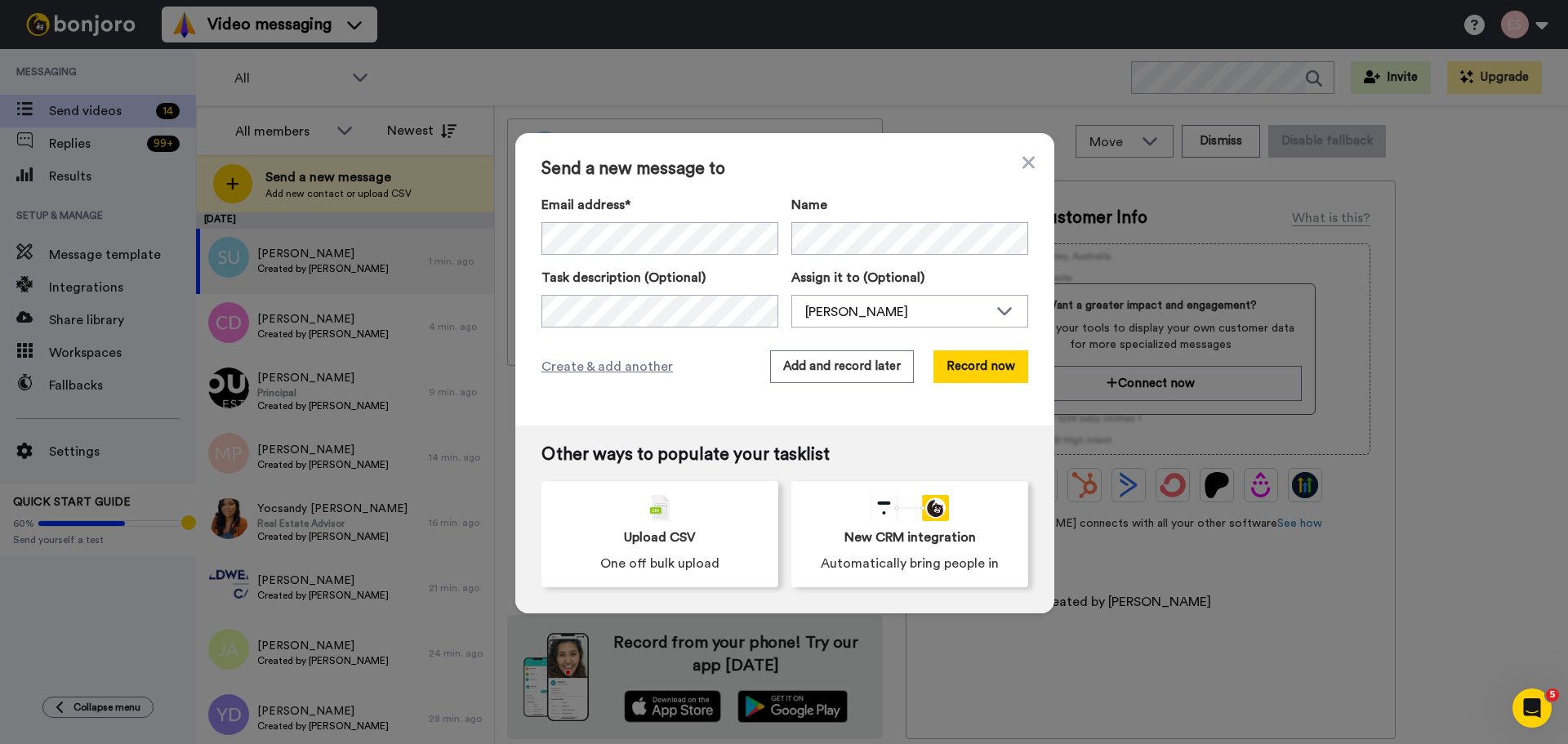
click at [853, 219] on div "Name" at bounding box center [909, 225] width 237 height 59
click at [983, 370] on button "Record now" at bounding box center [980, 367] width 95 height 32
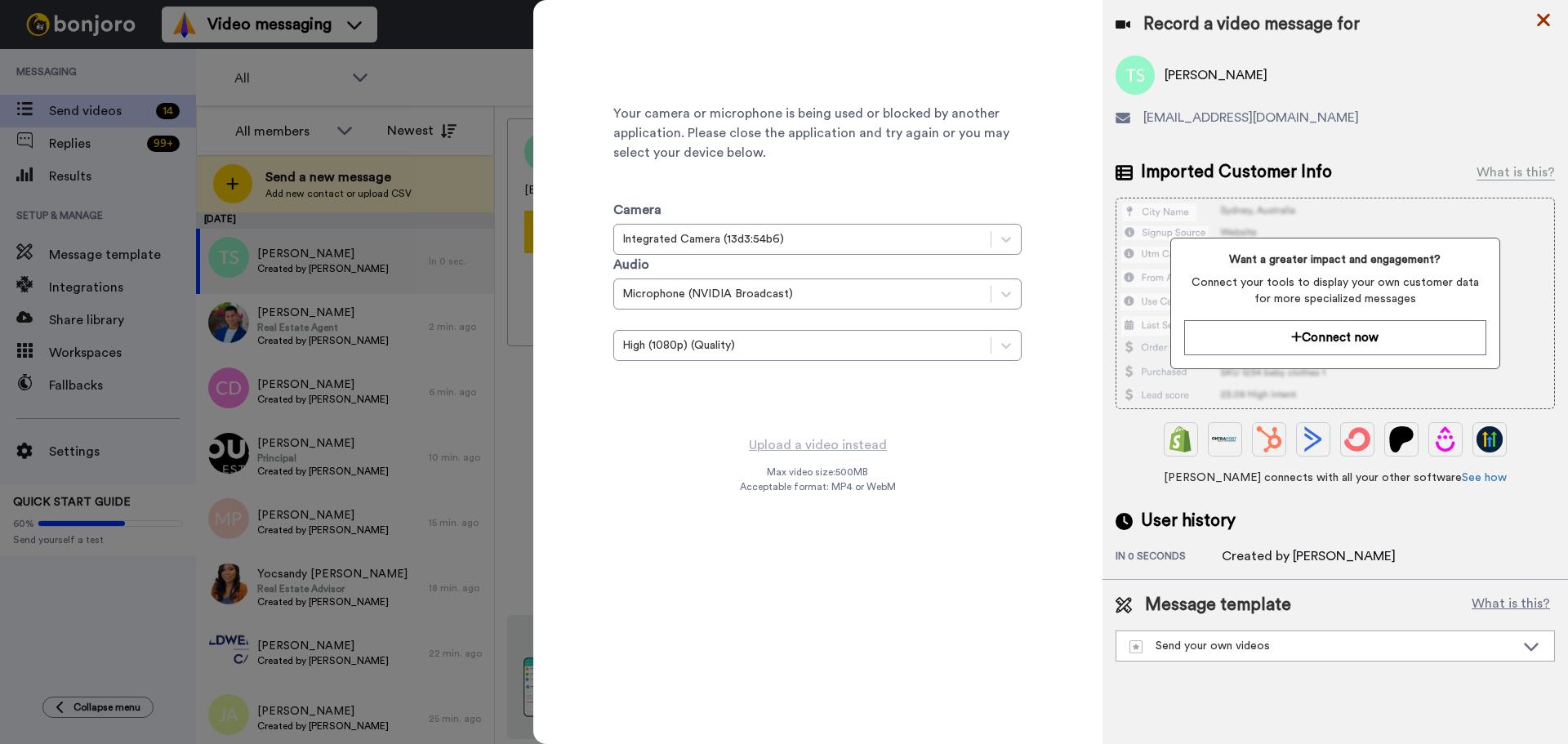
click at [1551, 15] on icon at bounding box center [1544, 20] width 16 height 21
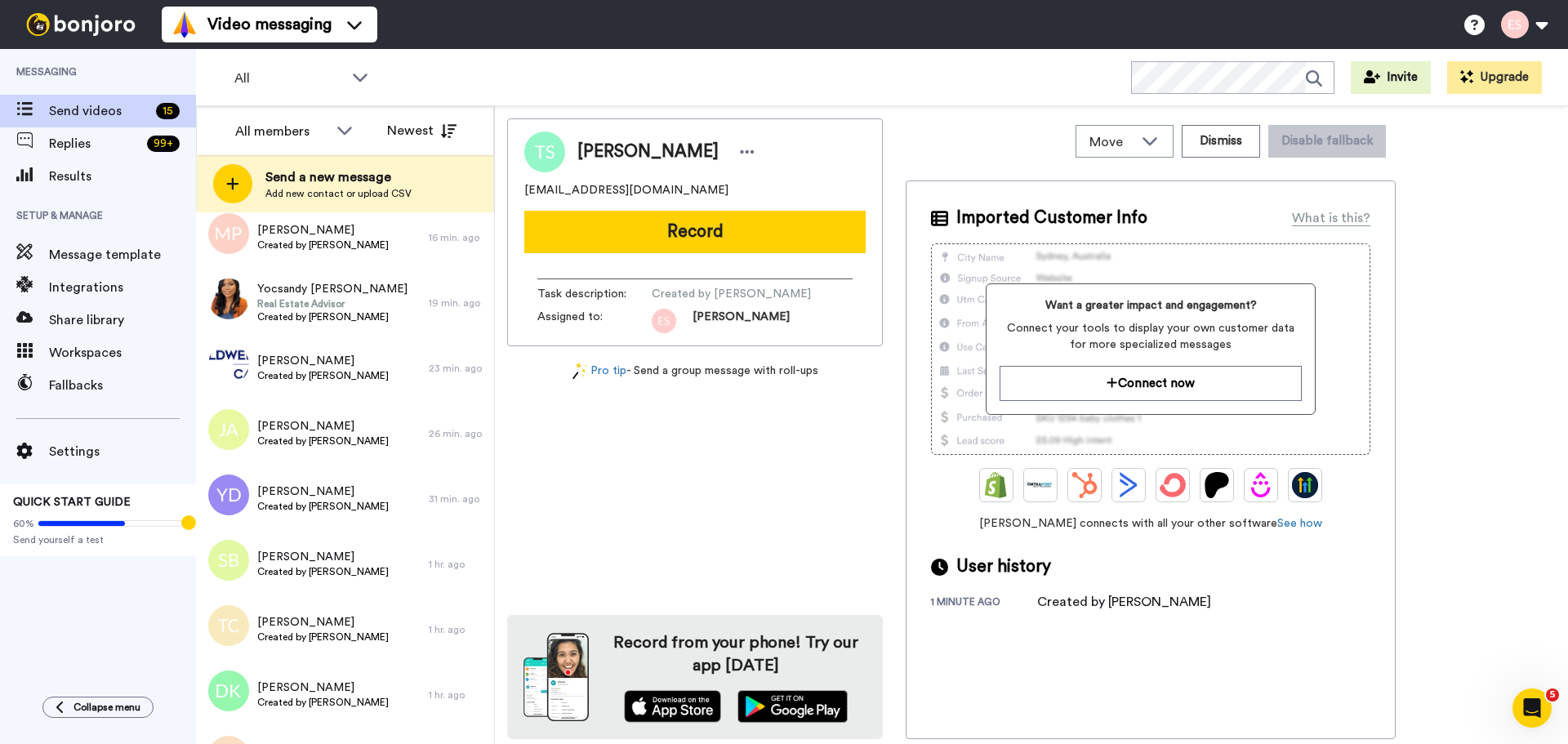
scroll to position [465, 0]
